Goal: Participate in discussion: Engage in conversation with other users on a specific topic

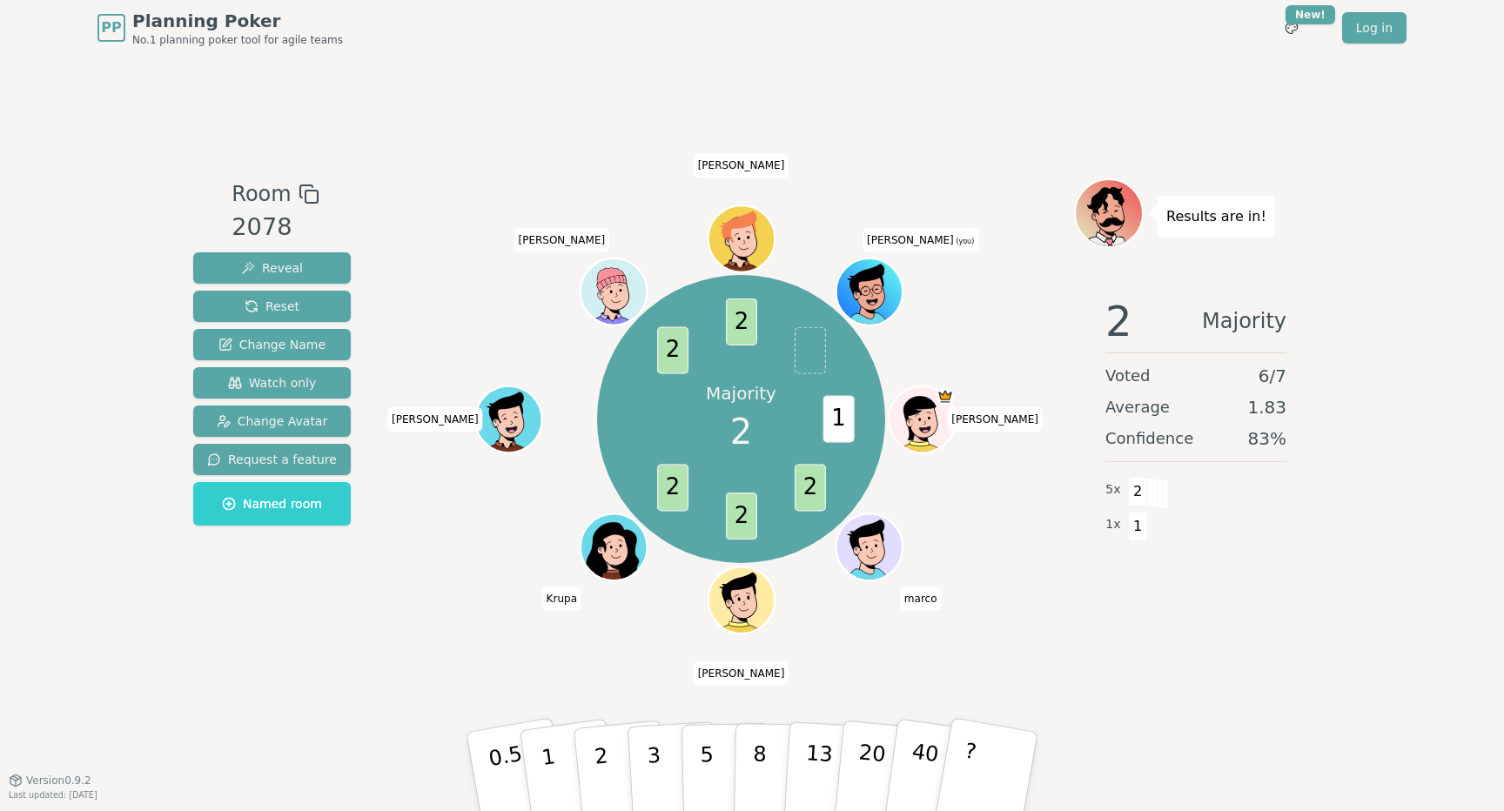
click at [1023, 139] on div "Room 2078 Reveal Reset Change Name Watch only Change Avatar Request a feature N…" at bounding box center [751, 418] width 1131 height 724
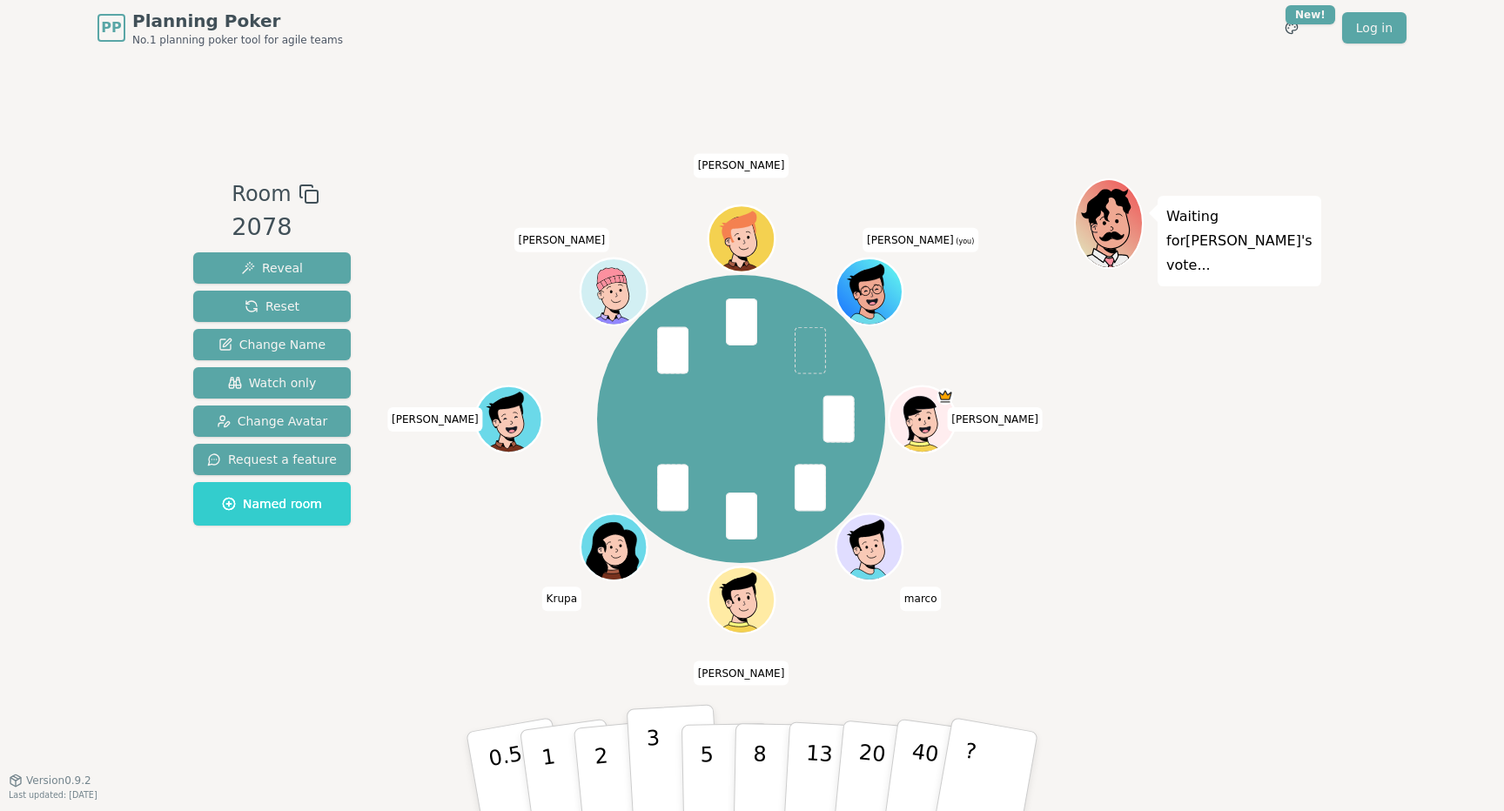
click at [653, 761] on p "3" at bounding box center [655, 773] width 19 height 95
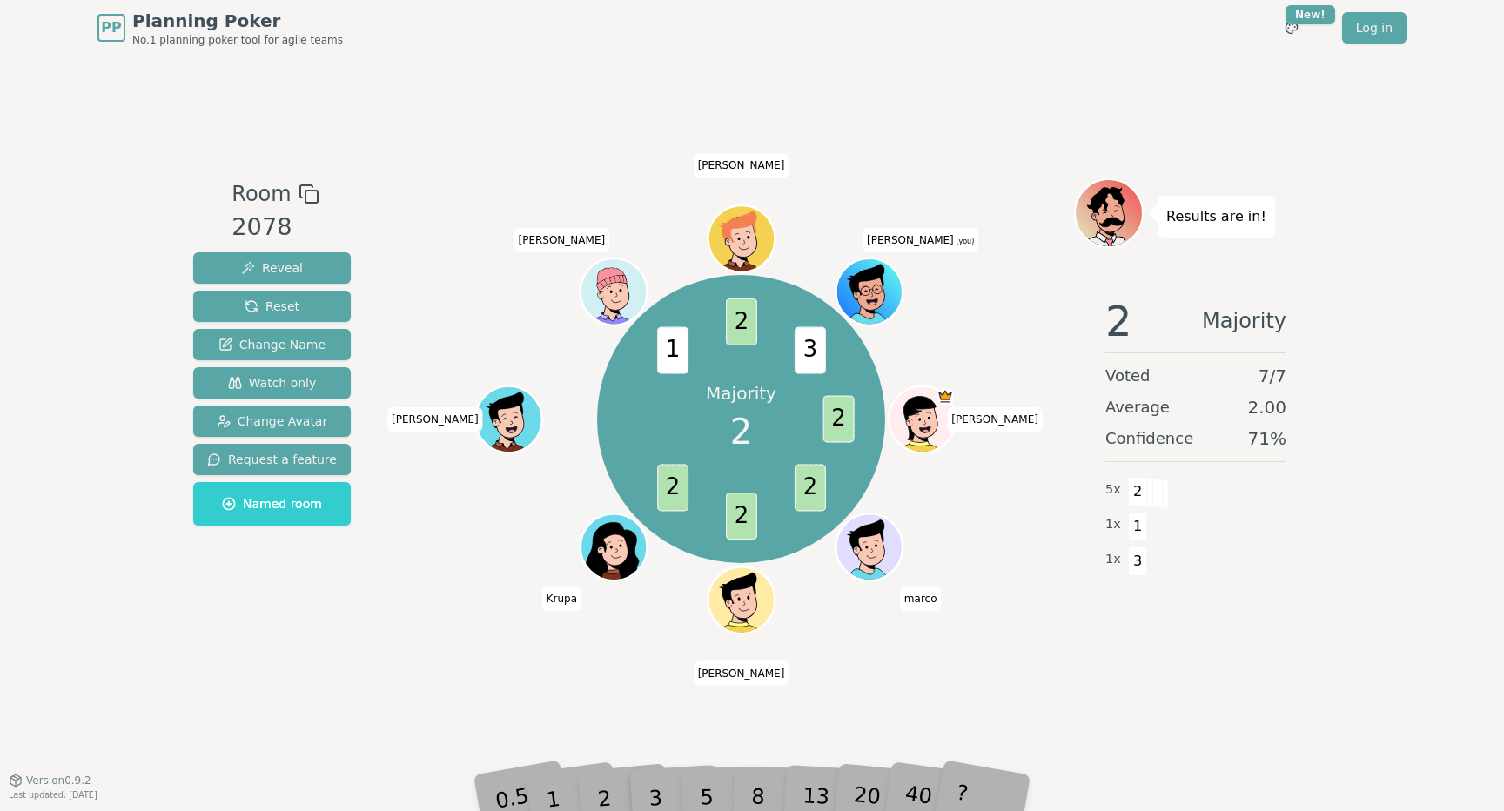
click at [633, 703] on div "Room 2078 Reveal Reset Change Name Watch only Change Avatar Request a feature N…" at bounding box center [751, 418] width 1131 height 724
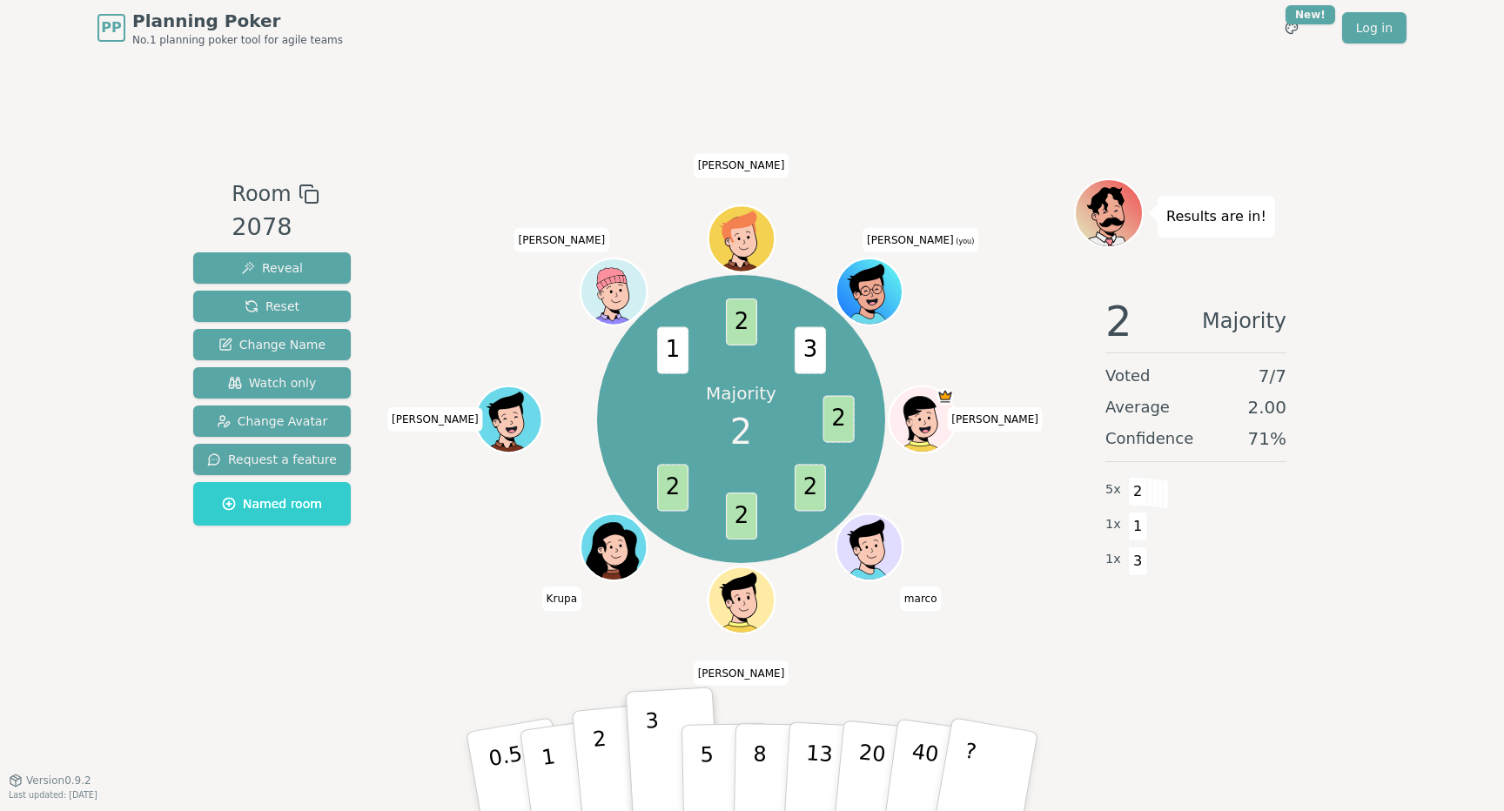
click at [606, 753] on button "2" at bounding box center [621, 772] width 99 height 138
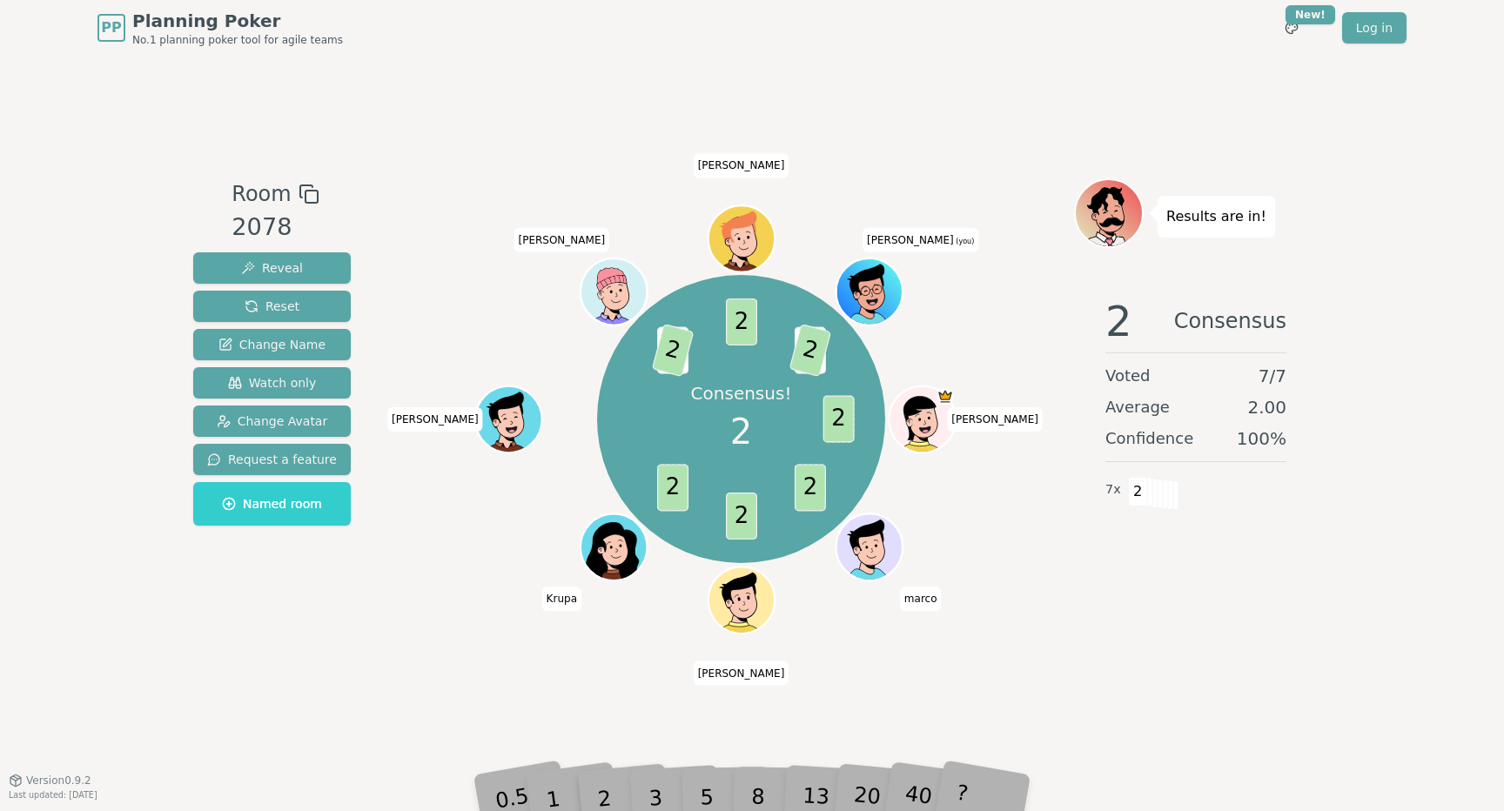
click at [1179, 712] on div "Room 2078 Reveal Reset Change Name Watch only Change Avatar Request a feature N…" at bounding box center [751, 418] width 1131 height 724
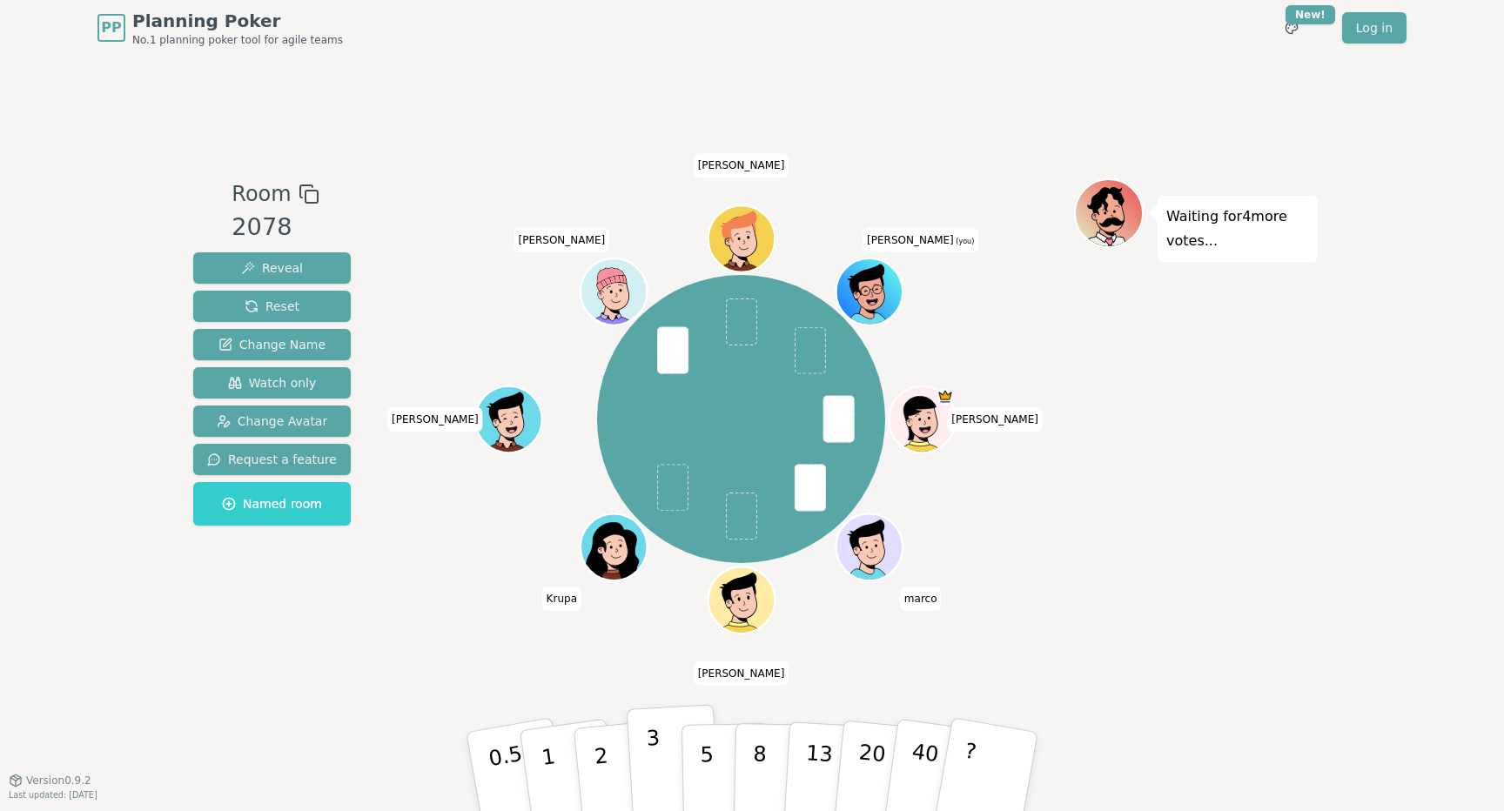
click at [649, 771] on p "3" at bounding box center [655, 773] width 19 height 95
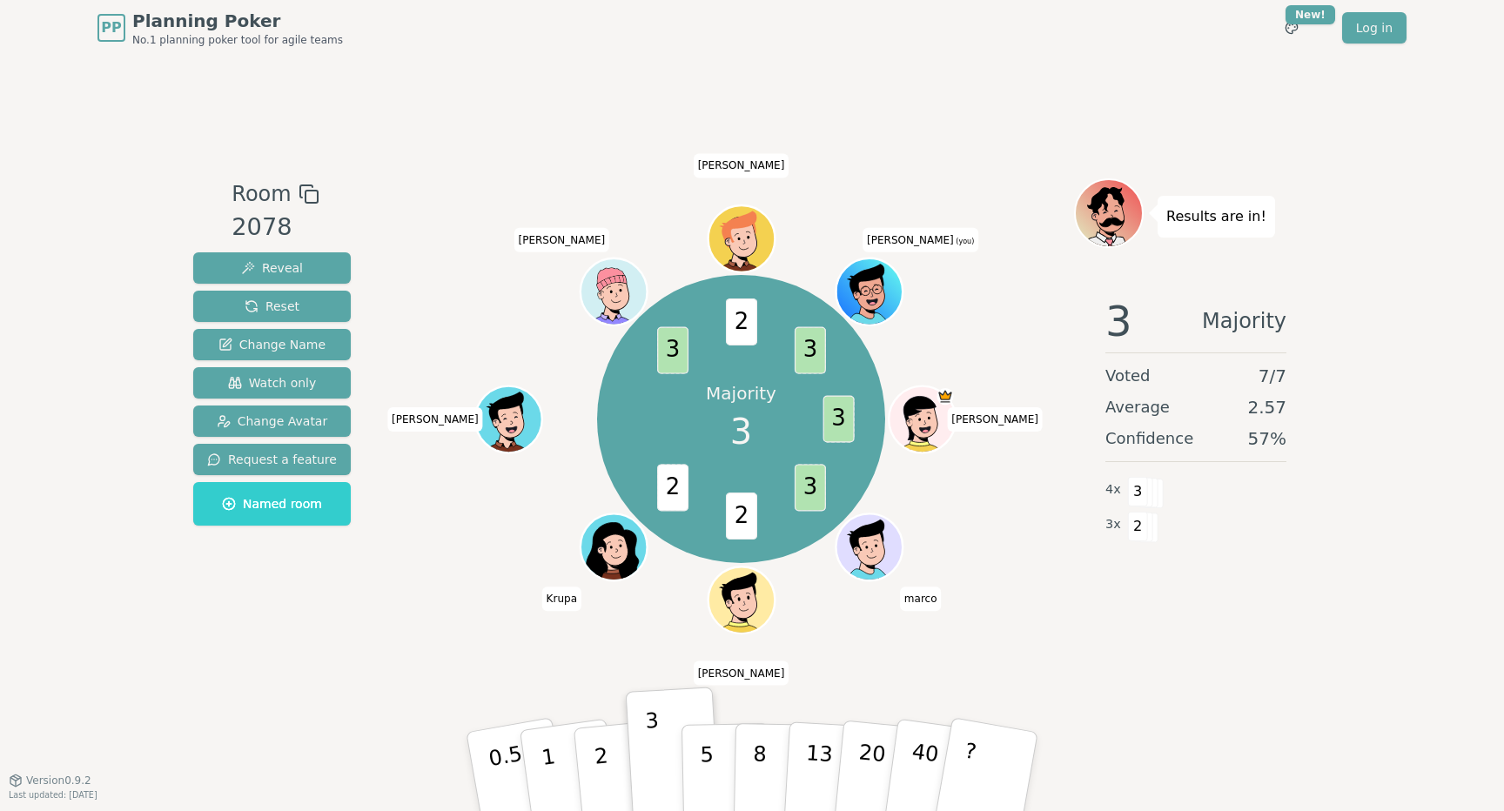
click at [1131, 657] on div "Room 2078 Reveal Reset Change Name Watch only Change Avatar Request a feature N…" at bounding box center [751, 418] width 1131 height 724
click at [1144, 653] on div "Results are in! 3 Consensus Voted 7 / 7 Average 3.00 Confidence 100 % 7 x 3" at bounding box center [1196, 417] width 244 height 479
click at [1209, 115] on div "Room 2078 Reveal Reset Change Name Watch only Change Avatar Request a feature N…" at bounding box center [751, 418] width 1131 height 724
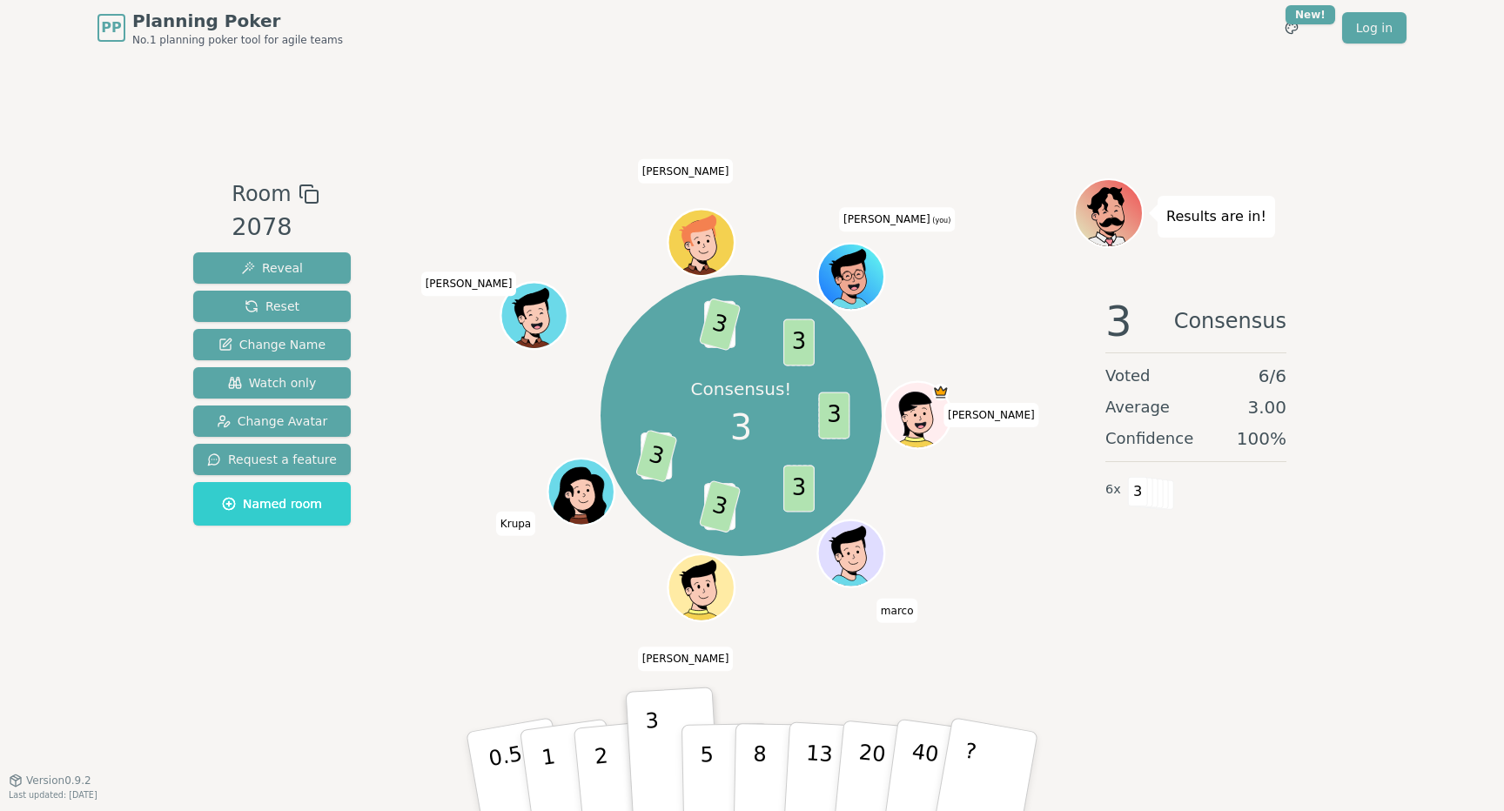
click at [1150, 50] on div "PP Planning Poker No.1 planning poker tool for agile teams Toggle theme New! Lo…" at bounding box center [751, 28] width 1309 height 56
